Goal: Check status: Check status

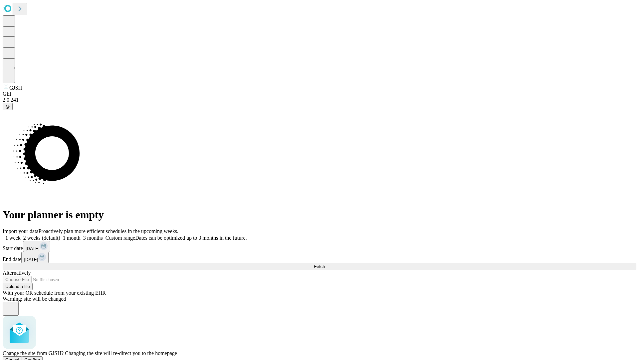
click at [40, 357] on span "Confirm" at bounding box center [33, 359] width 16 height 5
click at [60, 235] on label "2 weeks (default)" at bounding box center [41, 238] width 40 height 6
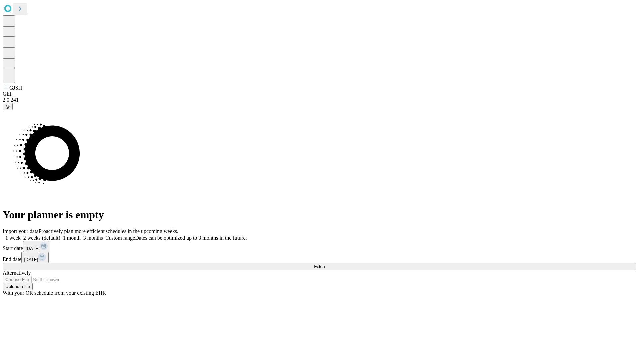
click at [325, 264] on span "Fetch" at bounding box center [319, 266] width 11 height 5
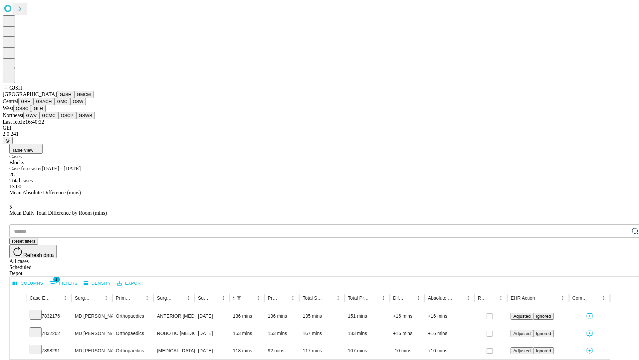
click at [74, 98] on button "GMCM" at bounding box center [83, 94] width 19 height 7
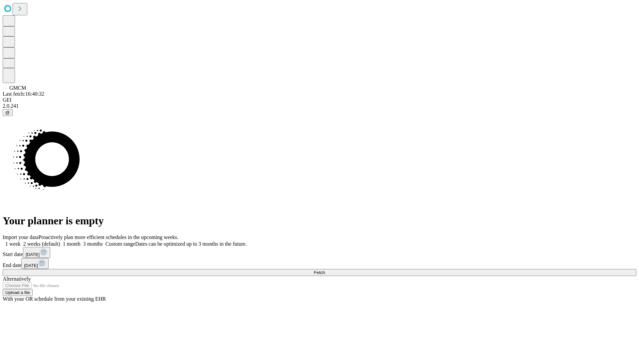
click at [60, 241] on label "2 weeks (default)" at bounding box center [41, 244] width 40 height 6
click at [325, 270] on span "Fetch" at bounding box center [319, 272] width 11 height 5
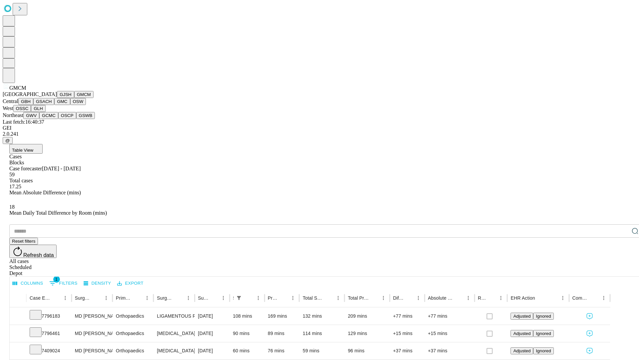
click at [33, 105] on button "GBH" at bounding box center [25, 101] width 15 height 7
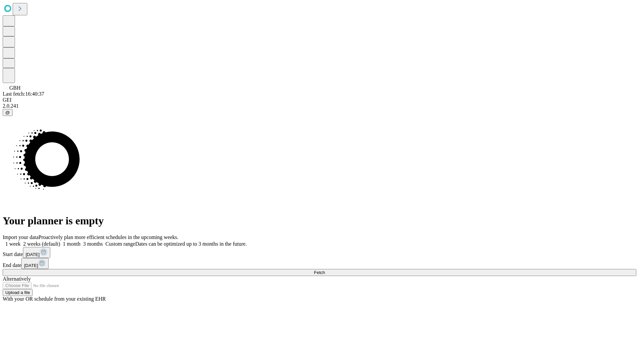
click at [325, 270] on span "Fetch" at bounding box center [319, 272] width 11 height 5
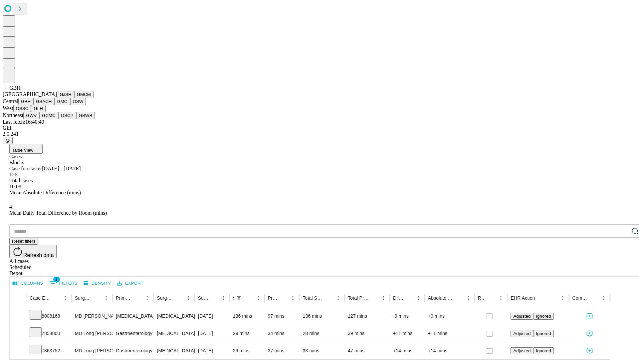
click at [52, 105] on button "GSACH" at bounding box center [43, 101] width 21 height 7
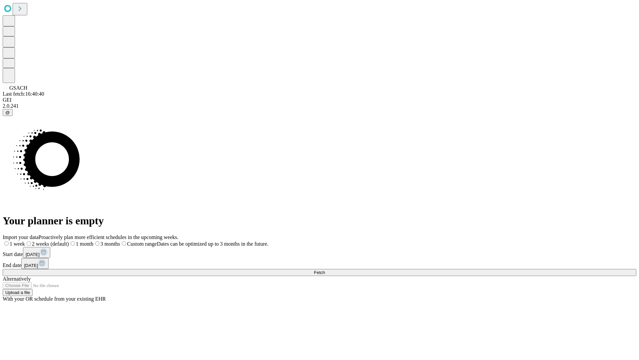
click at [69, 241] on label "2 weeks (default)" at bounding box center [47, 244] width 44 height 6
click at [325, 270] on span "Fetch" at bounding box center [319, 272] width 11 height 5
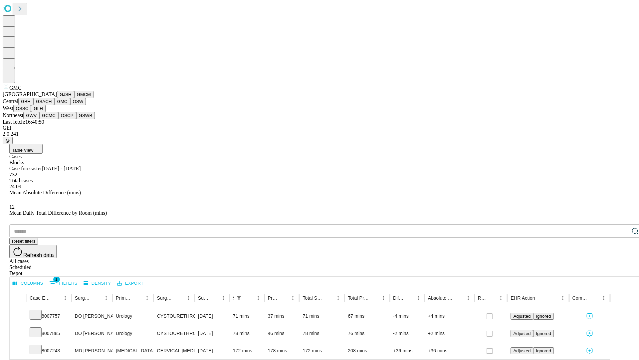
click at [70, 105] on button "OSW" at bounding box center [78, 101] width 16 height 7
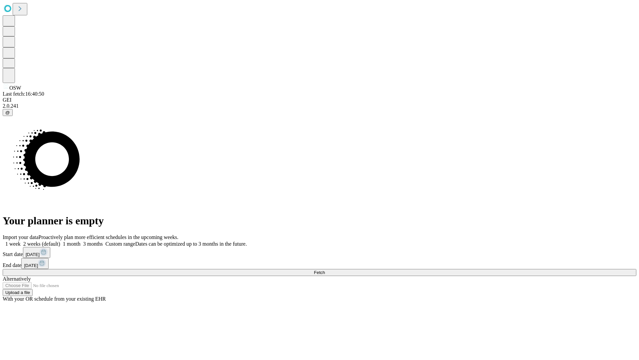
click at [60, 241] on label "2 weeks (default)" at bounding box center [41, 244] width 40 height 6
click at [325, 270] on span "Fetch" at bounding box center [319, 272] width 11 height 5
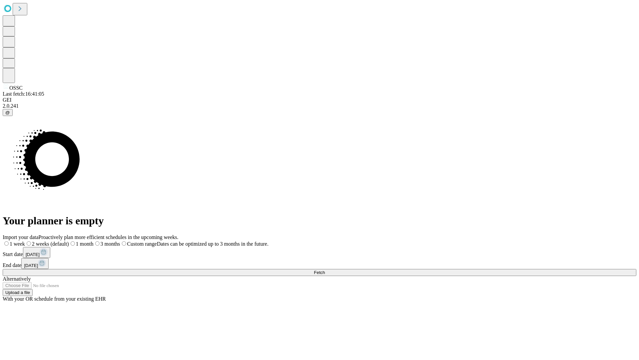
click at [325, 270] on span "Fetch" at bounding box center [319, 272] width 11 height 5
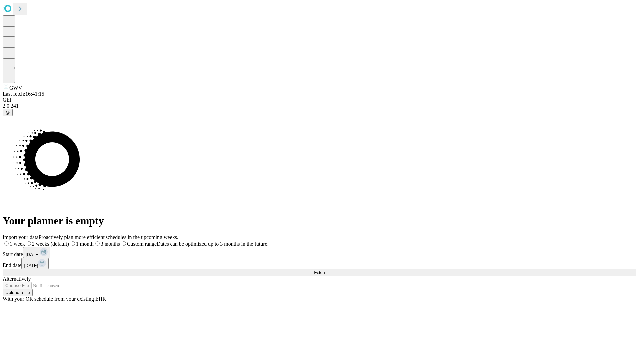
click at [69, 241] on label "2 weeks (default)" at bounding box center [47, 244] width 44 height 6
click at [325, 270] on span "Fetch" at bounding box center [319, 272] width 11 height 5
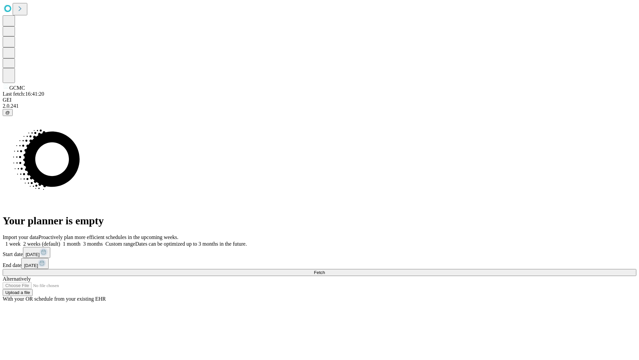
click at [60, 241] on label "2 weeks (default)" at bounding box center [41, 244] width 40 height 6
click at [325, 270] on span "Fetch" at bounding box center [319, 272] width 11 height 5
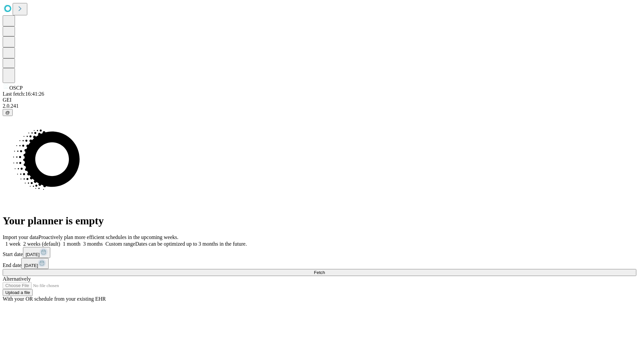
click at [325, 270] on span "Fetch" at bounding box center [319, 272] width 11 height 5
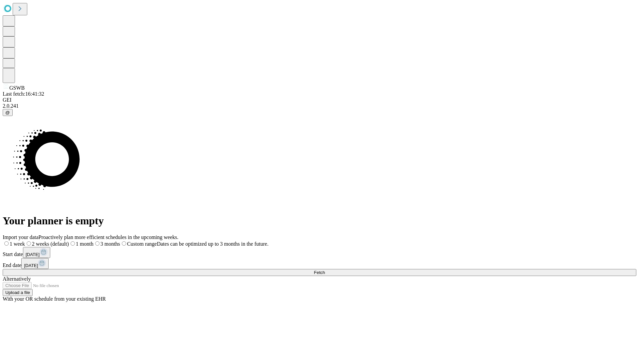
click at [325, 270] on span "Fetch" at bounding box center [319, 272] width 11 height 5
